Goal: Check status: Check status

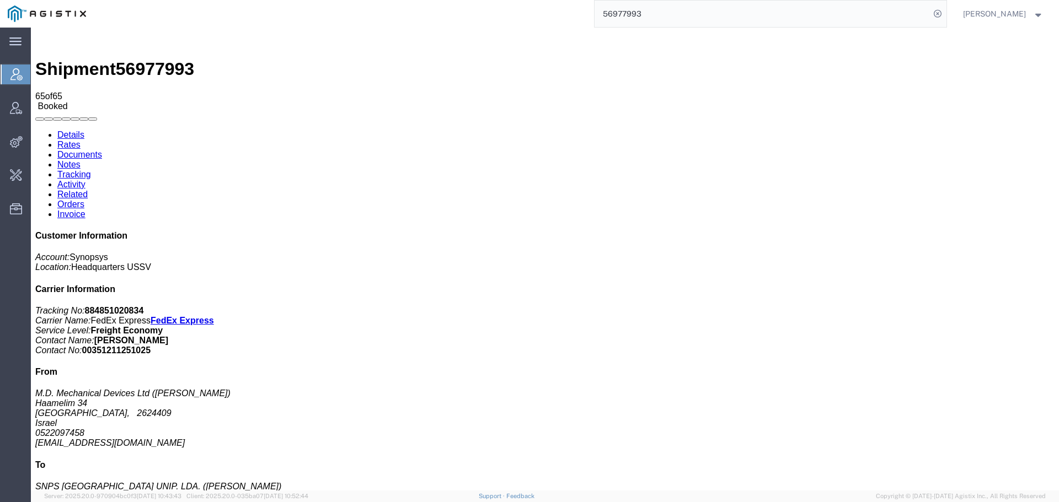
scroll to position [1162, 0]
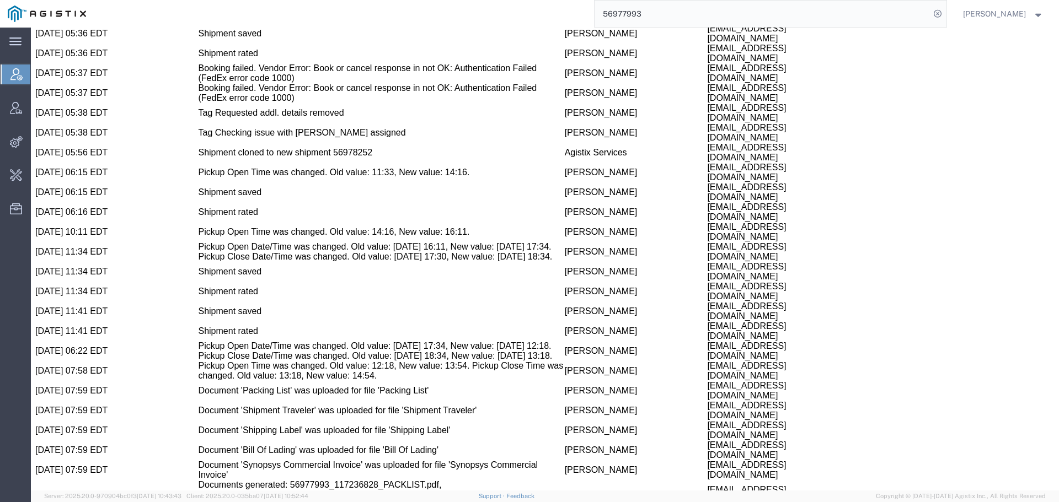
click at [766, 20] on input "56977993" at bounding box center [761, 14] width 335 height 26
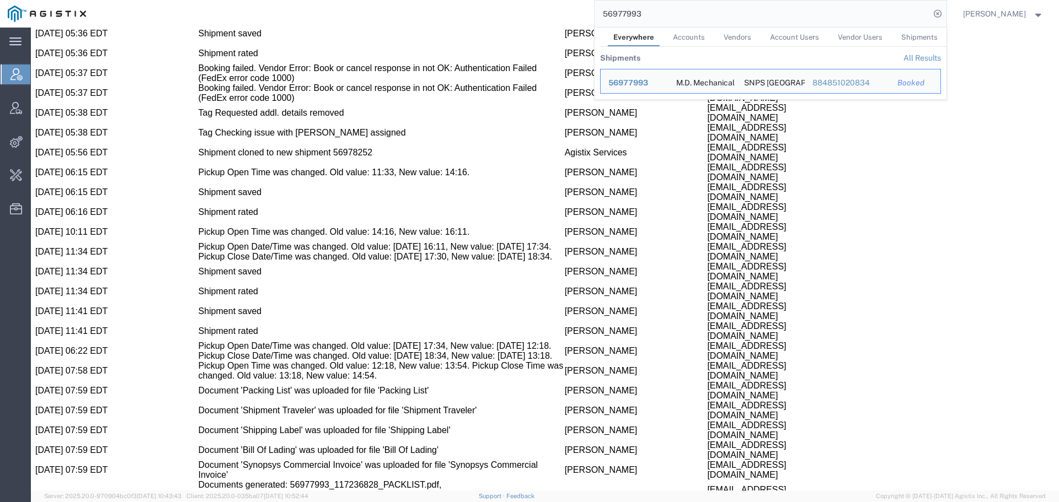
click at [759, 20] on input "56977993" at bounding box center [761, 14] width 335 height 26
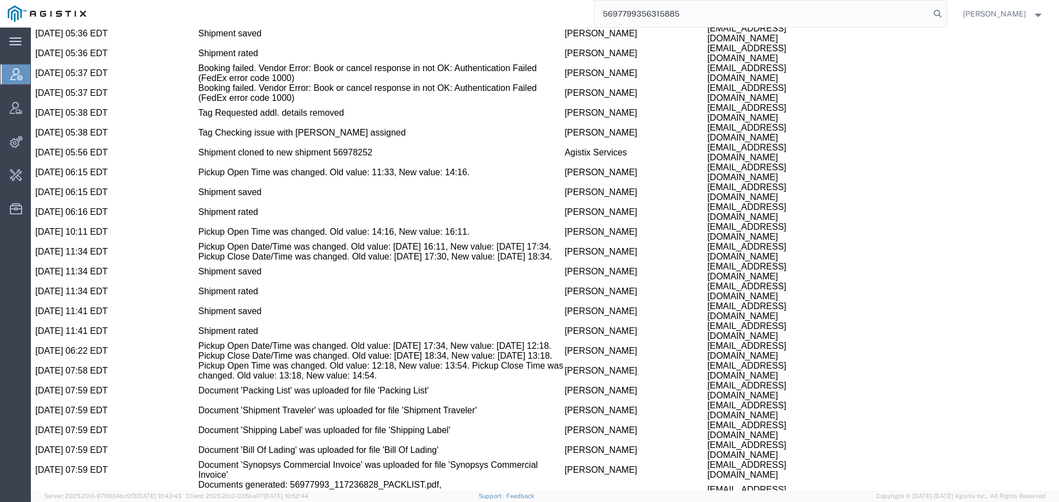
click at [748, 19] on input "5697799356315885" at bounding box center [761, 14] width 335 height 26
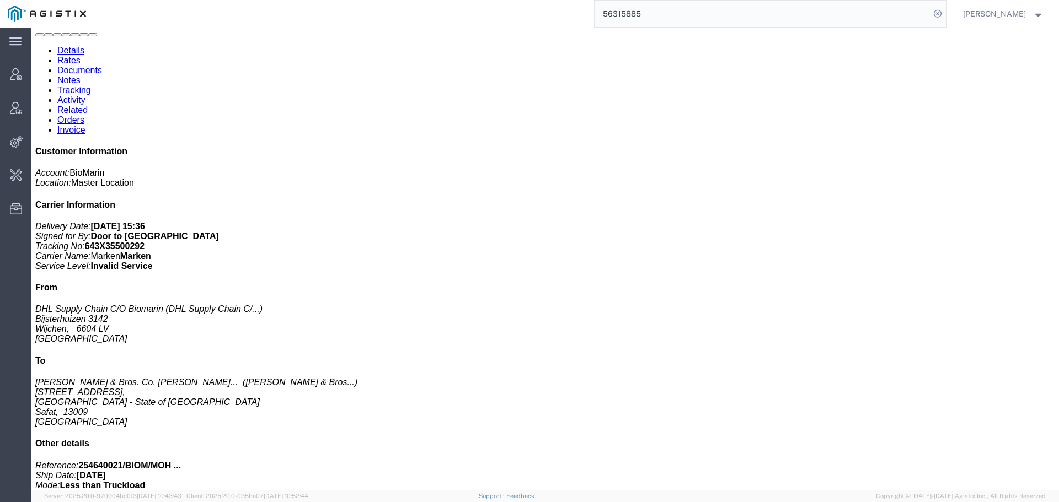
scroll to position [128, 0]
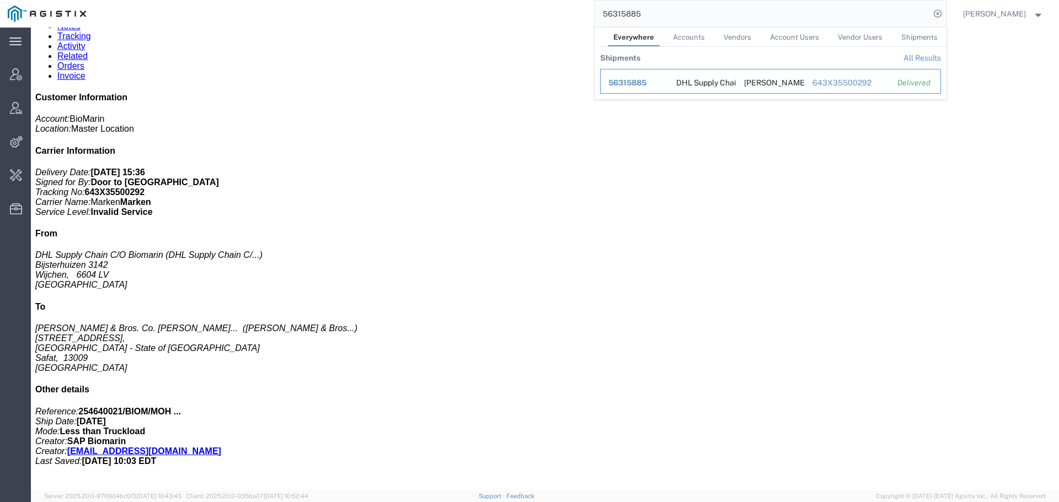
click at [643, 77] on td "Ship ID 56315885" at bounding box center [634, 81] width 68 height 25
click at [657, 12] on input "56315885" at bounding box center [761, 14] width 335 height 26
paste input "963797"
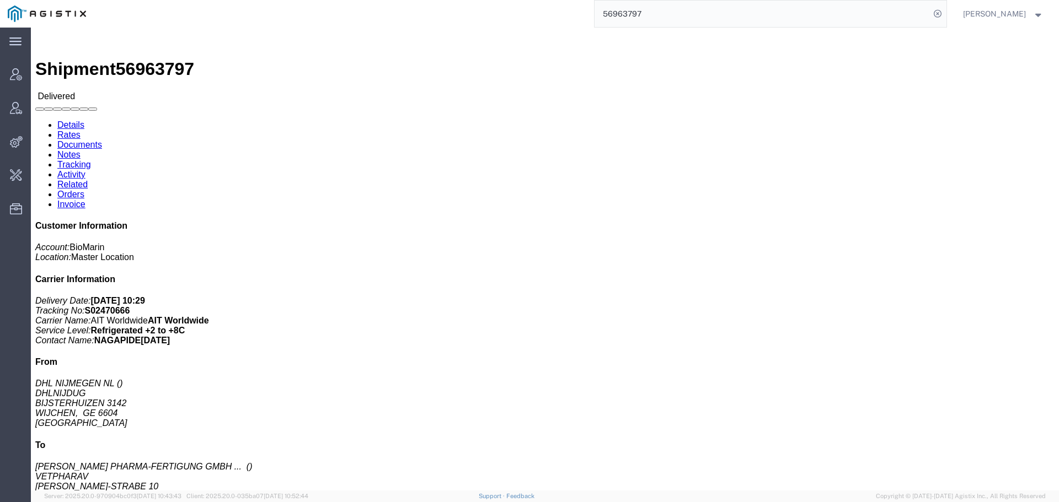
click h3 "PHARMACEUTICALS, VOXZOGO"
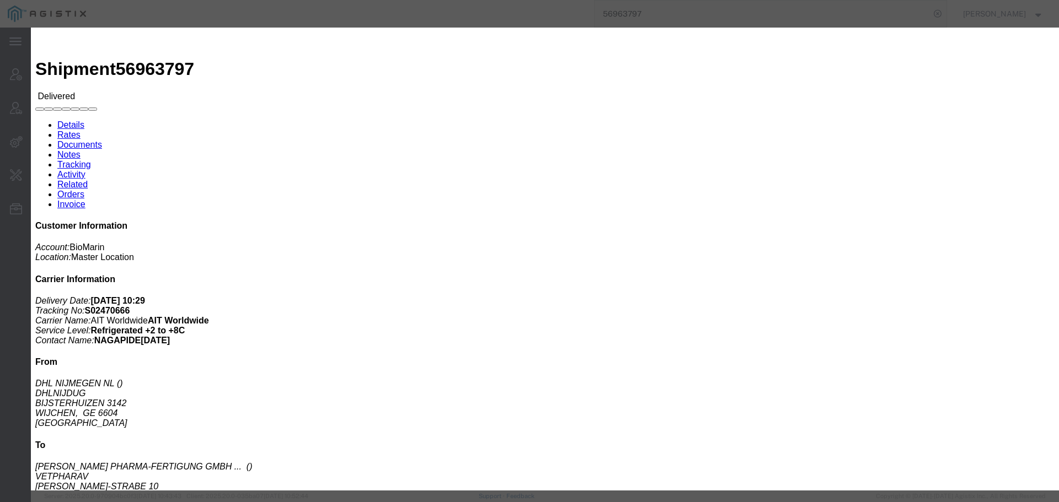
click icon "button"
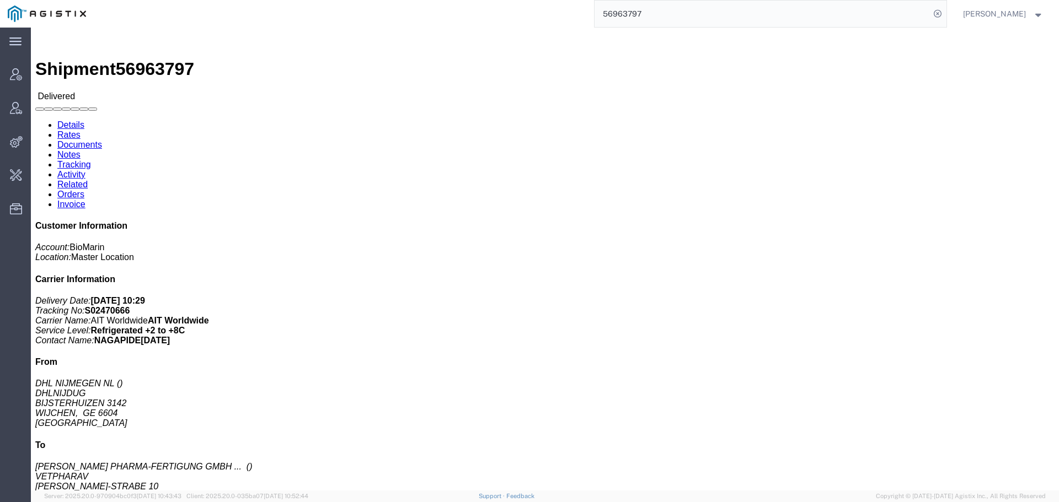
click at [660, 18] on input "56963797" at bounding box center [761, 14] width 335 height 26
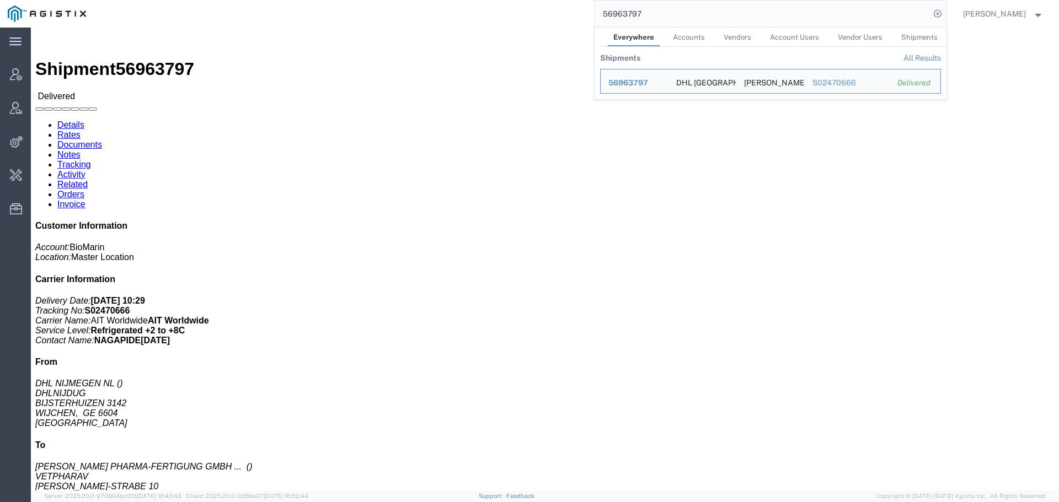
click at [660, 18] on input "56963797" at bounding box center [761, 14] width 335 height 26
paste input "5035576"
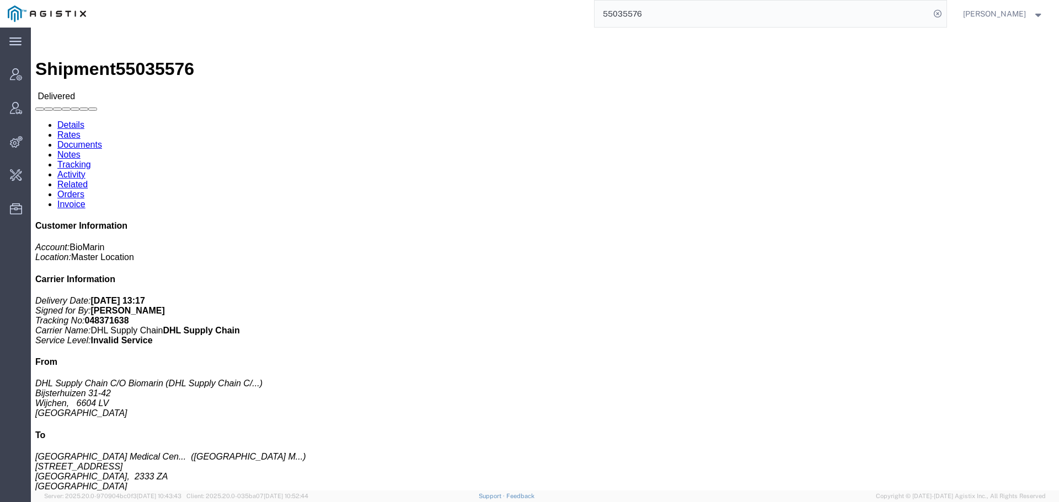
click p "SKU: 05391524462968"
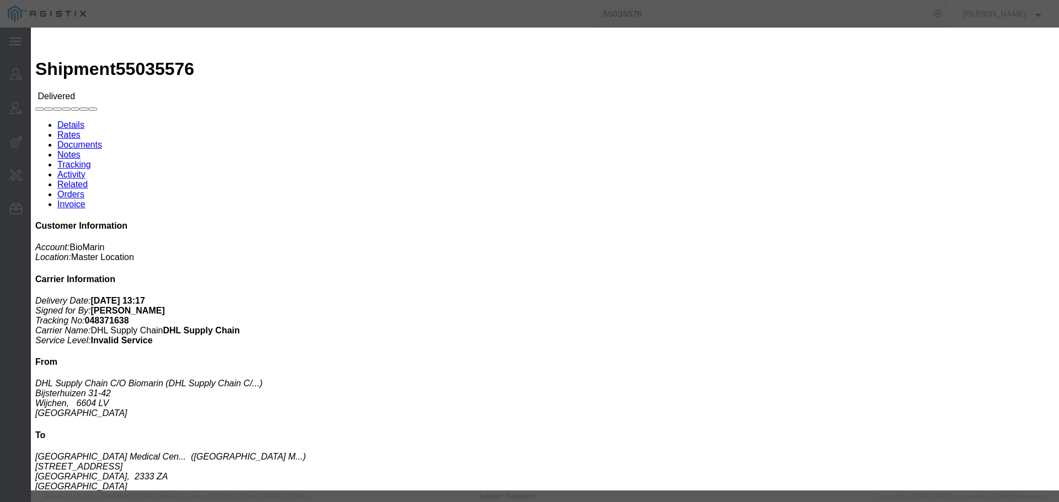
click icon "button"
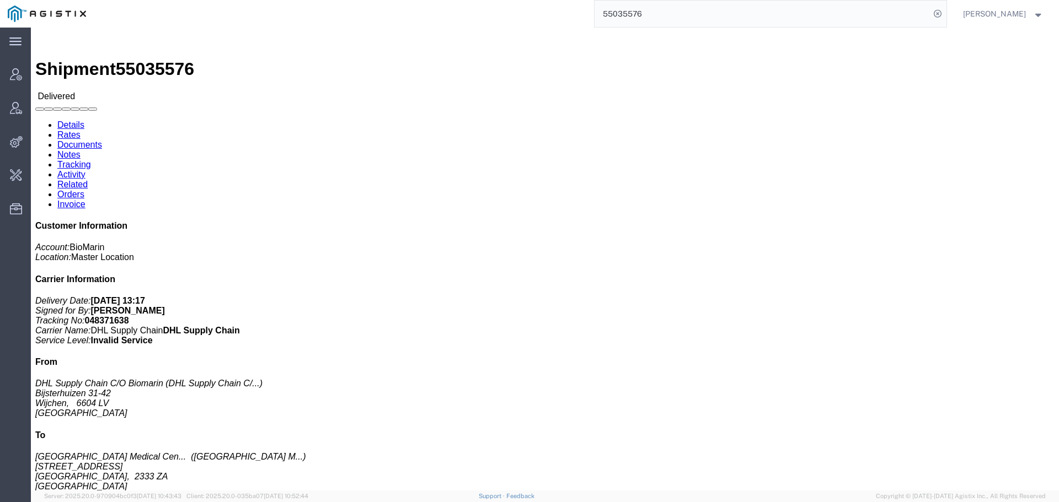
drag, startPoint x: 687, startPoint y: 9, endPoint x: 442, endPoint y: 12, distance: 245.4
click at [453, 10] on div "55035576" at bounding box center [520, 14] width 852 height 28
paste input "6247224"
drag, startPoint x: 614, startPoint y: 0, endPoint x: 667, endPoint y: 14, distance: 54.7
click at [667, 14] on input "56247224" at bounding box center [761, 14] width 335 height 26
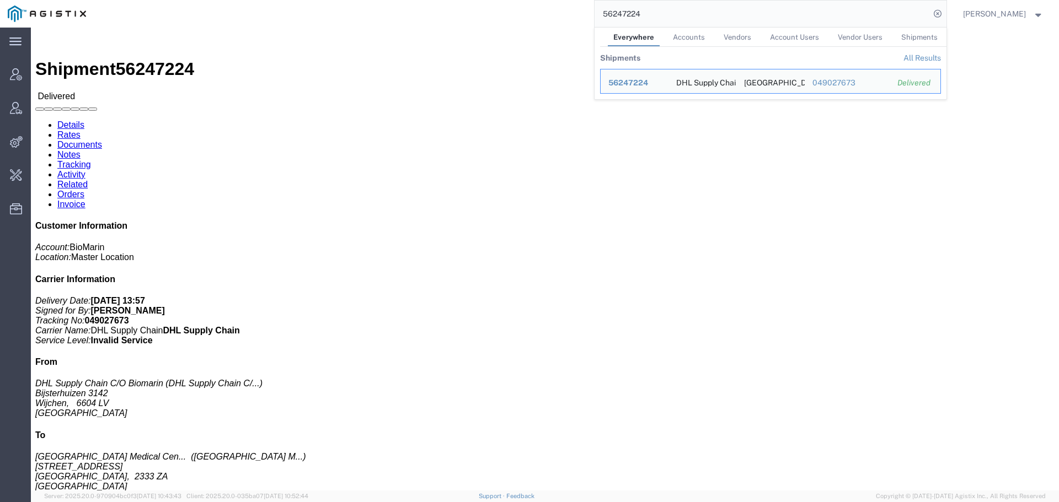
click at [667, 14] on input "56247224" at bounding box center [761, 14] width 335 height 26
paste input "108277"
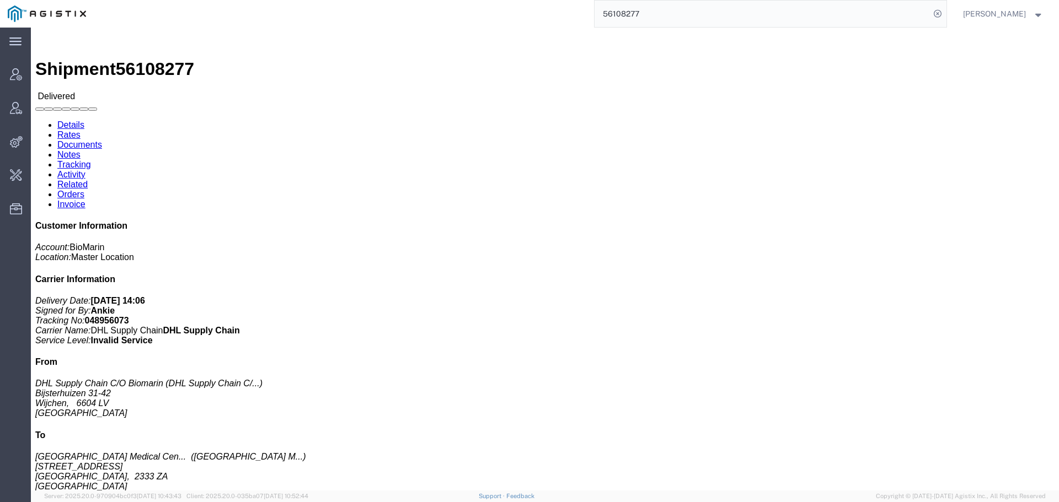
click at [638, 16] on input "56108277" at bounding box center [761, 14] width 335 height 26
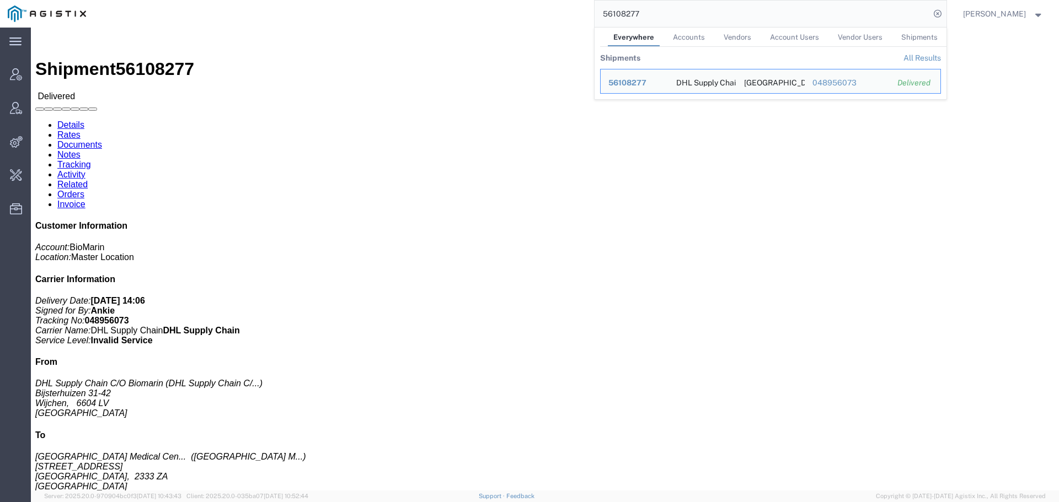
click at [638, 16] on input "56108277" at bounding box center [761, 14] width 335 height 26
paste input "543834"
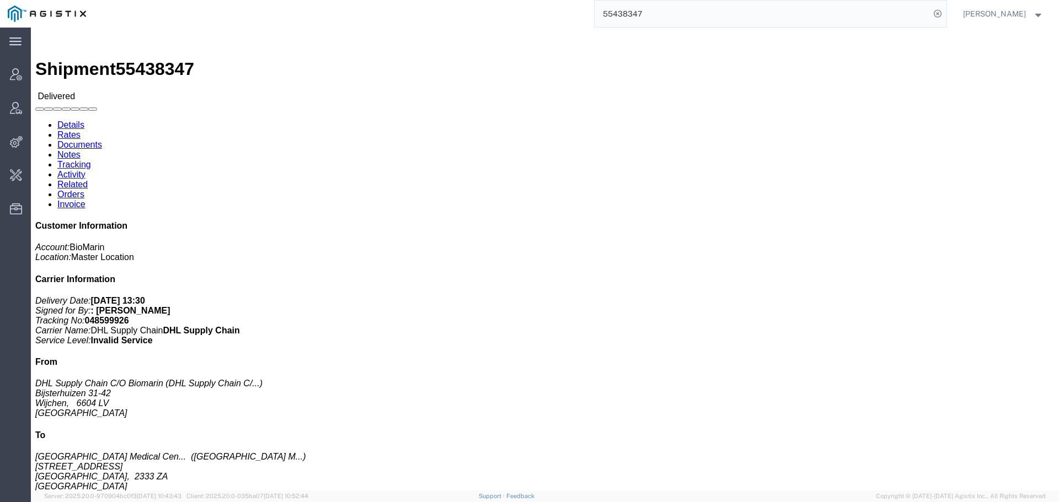
click at [624, 13] on input "55438347" at bounding box center [761, 14] width 335 height 26
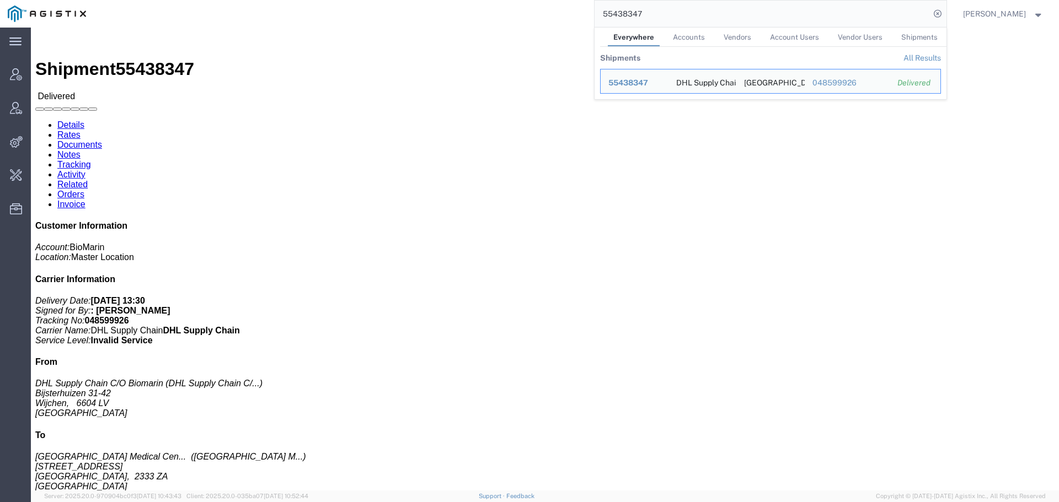
click at [624, 13] on input "55438347" at bounding box center [761, 14] width 335 height 26
paste input "82041"
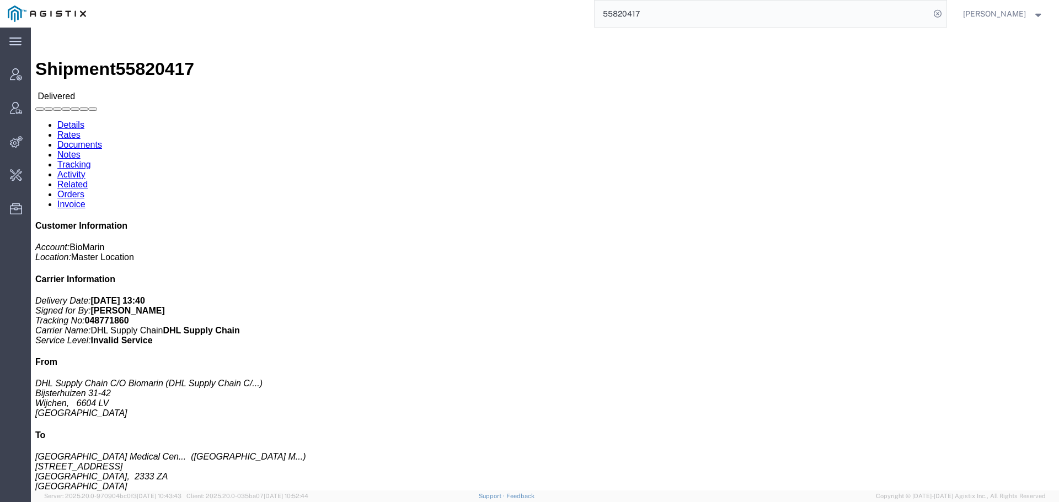
click at [444, 10] on div "55820417" at bounding box center [520, 14] width 852 height 28
paste input "7021676"
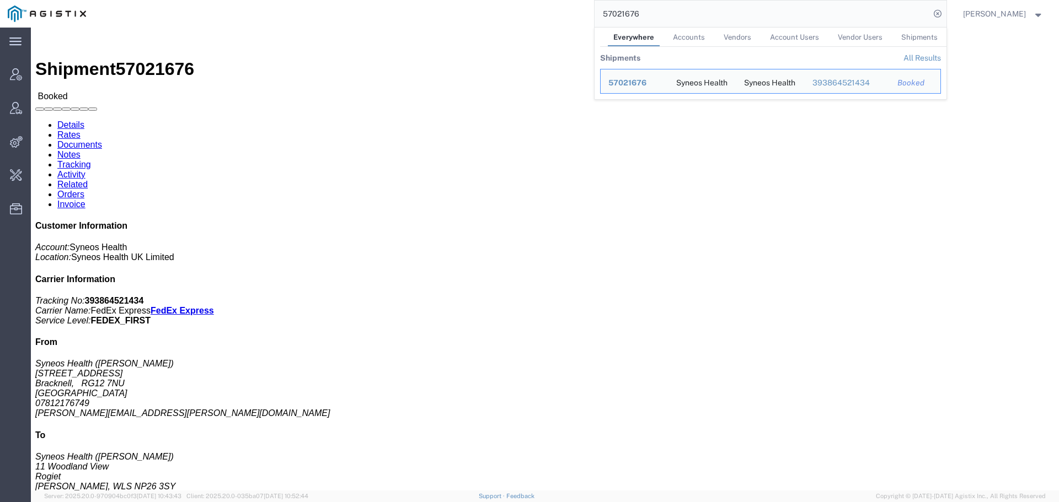
drag, startPoint x: 682, startPoint y: 10, endPoint x: 507, endPoint y: 27, distance: 175.6
click at [519, 25] on div "57021676 Everywhere Accounts Vendors Account Users Vendor Users Shipments Shipm…" at bounding box center [520, 14] width 852 height 28
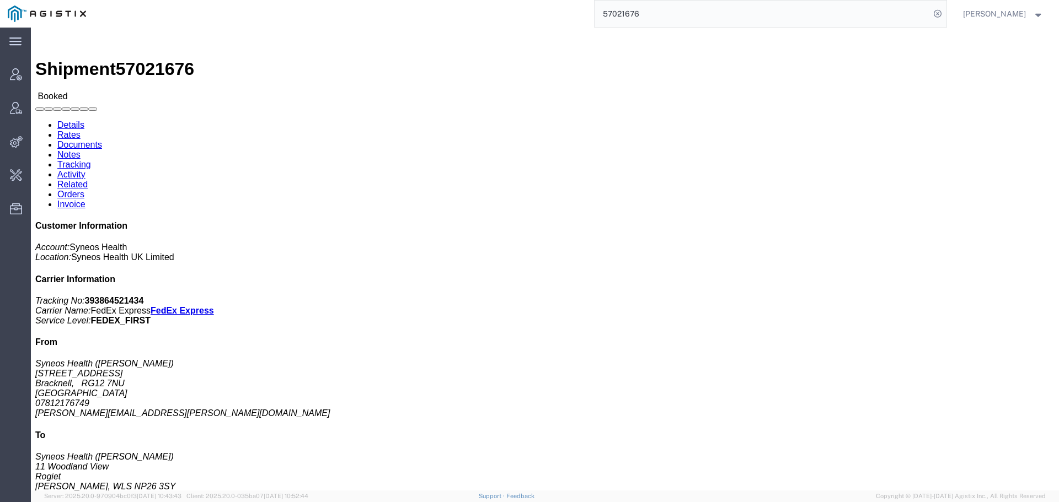
paste input "6661586"
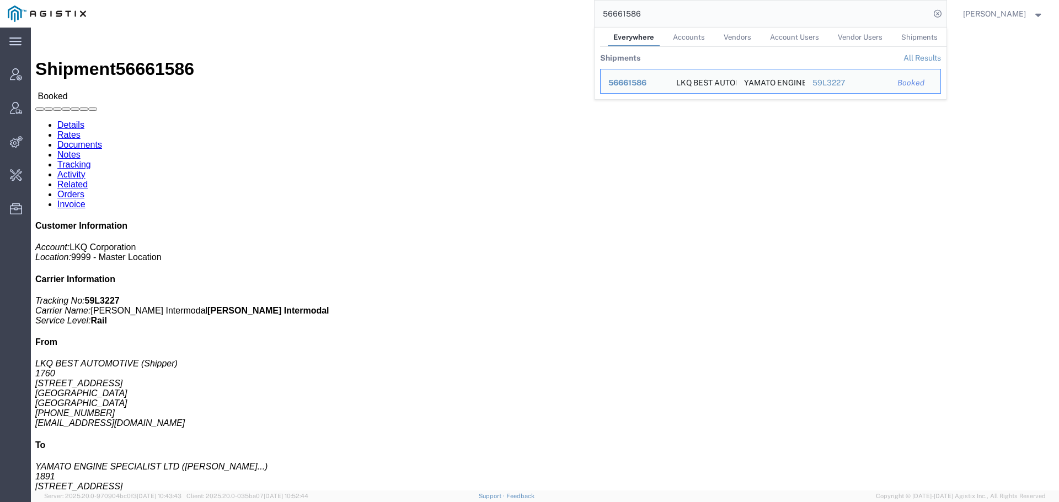
click at [517, 17] on div "56661586 Everywhere Accounts Vendors Account Users Vendor Users Shipments Shipm…" at bounding box center [520, 14] width 852 height 28
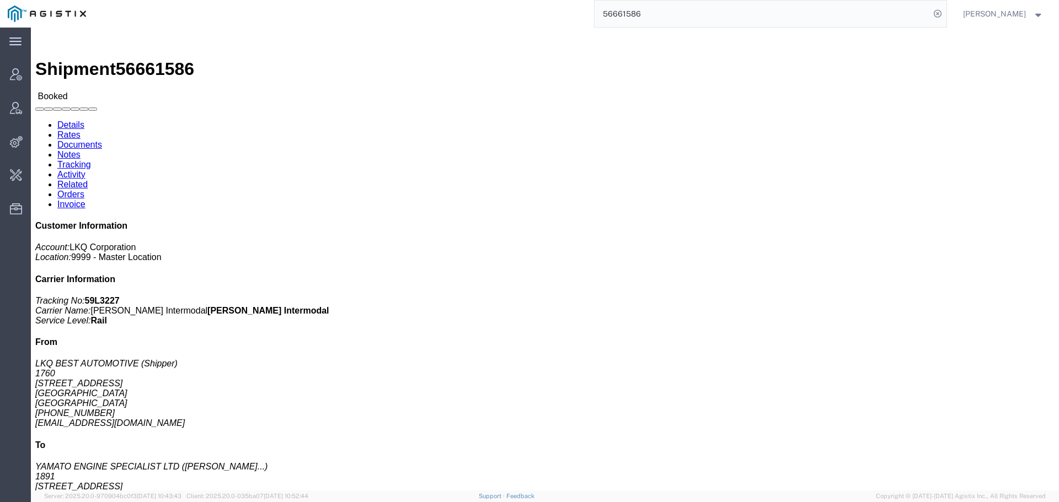
paste input "701732"
type input "57017326"
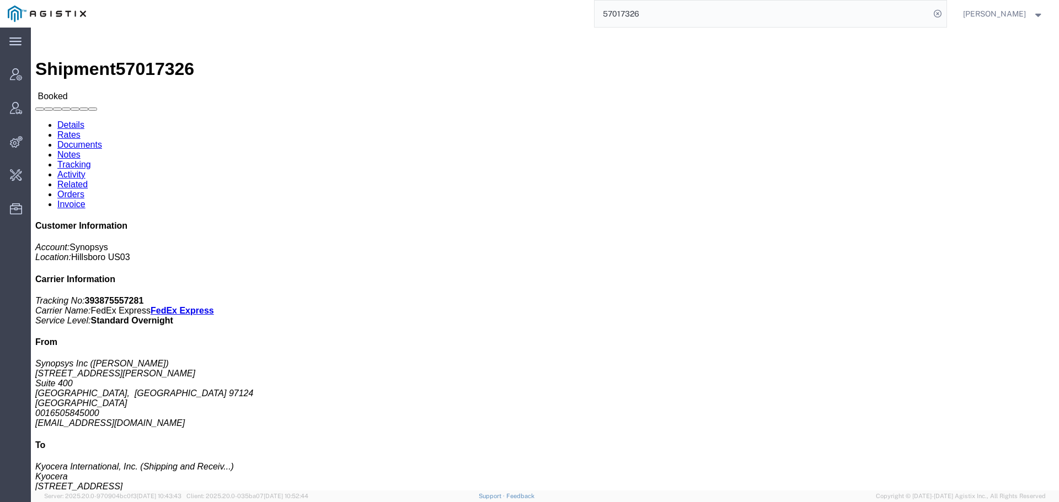
scroll to position [47, 0]
